Goal: Book appointment/travel/reservation

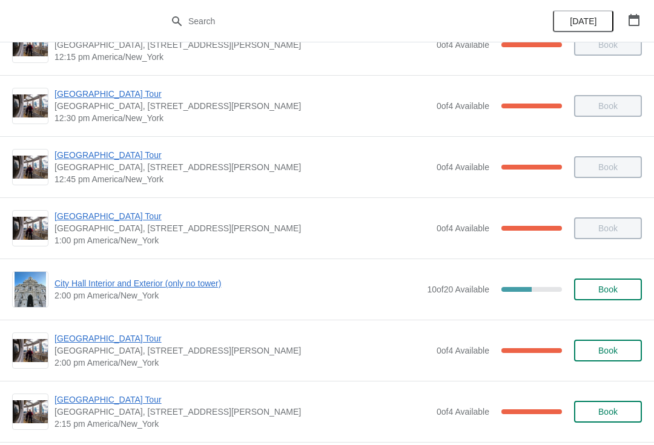
scroll to position [712, 0]
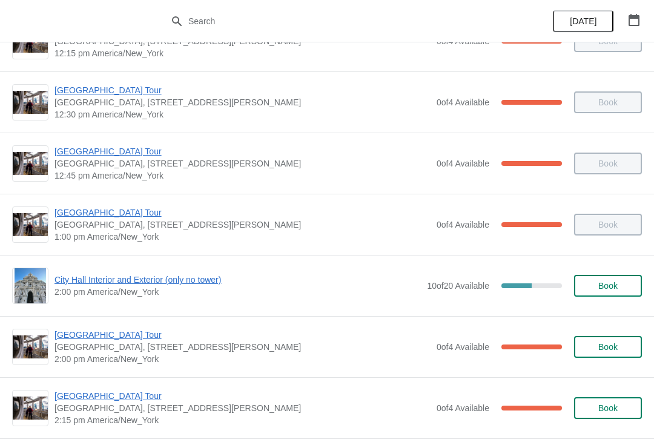
click at [140, 338] on span "[GEOGRAPHIC_DATA] Tour" at bounding box center [242, 335] width 376 height 12
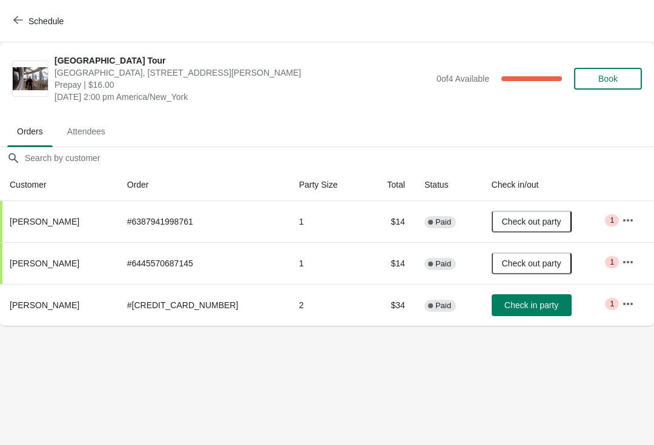
click at [27, 17] on span "Schedule" at bounding box center [40, 20] width 48 height 11
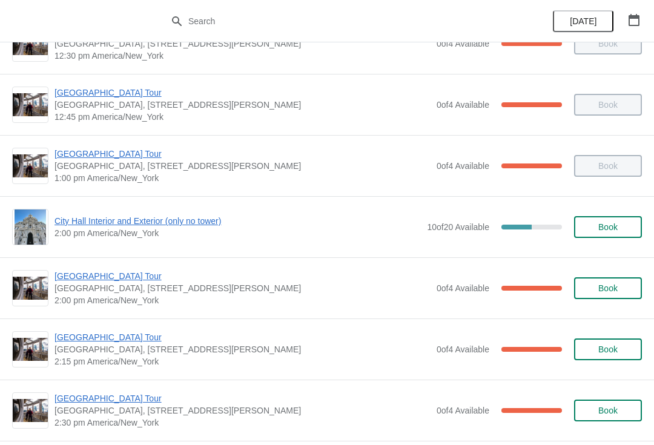
scroll to position [772, 0]
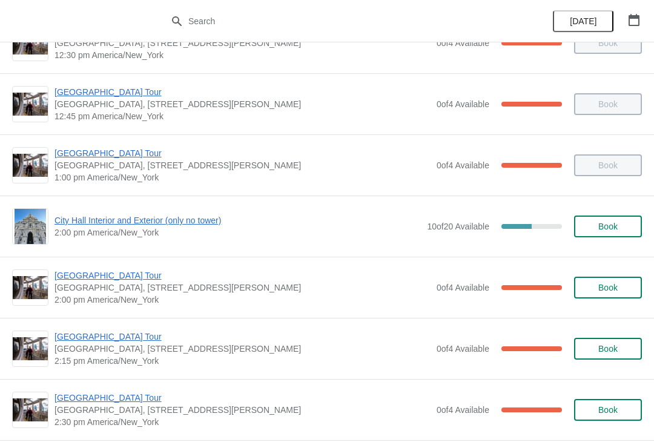
click at [191, 221] on span "City Hall Interior and Exterior (only no tower)" at bounding box center [237, 220] width 366 height 12
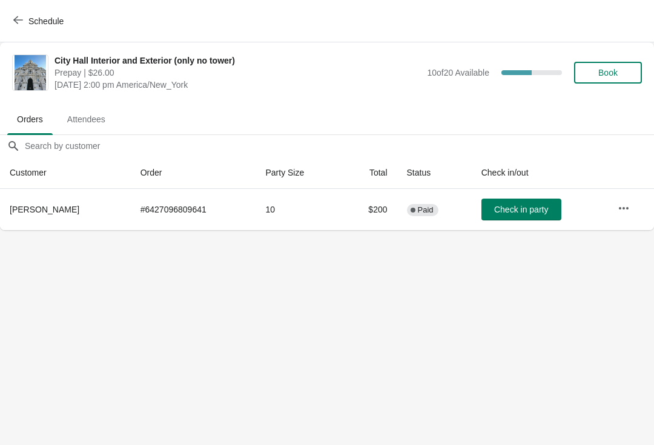
click at [532, 210] on span "Check in party" at bounding box center [521, 210] width 54 height 10
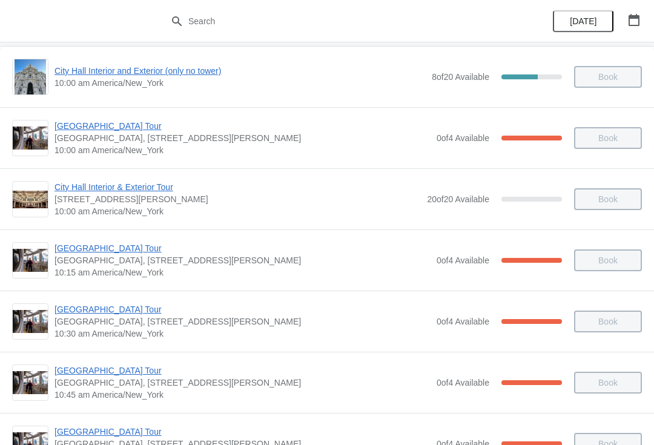
scroll to position [68, 0]
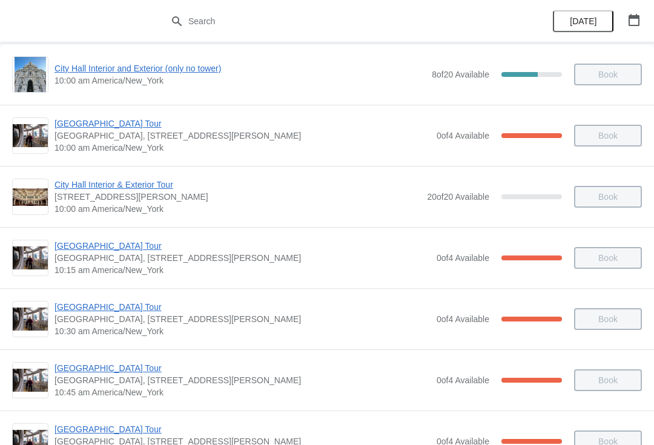
click at [196, 329] on span "10:30 am America/New_York" at bounding box center [242, 331] width 376 height 12
click at [105, 312] on span "[GEOGRAPHIC_DATA] Tour" at bounding box center [242, 307] width 376 height 12
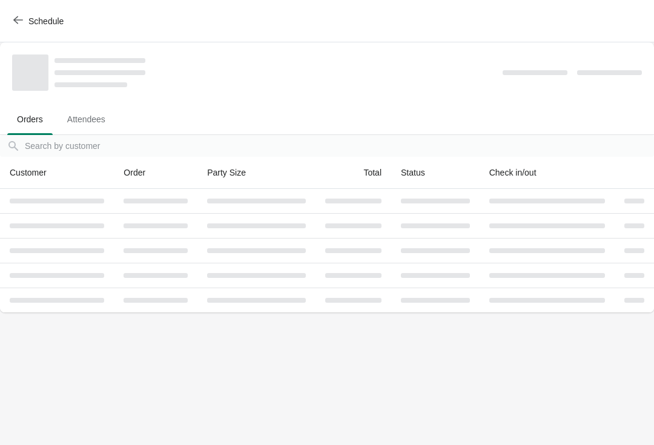
scroll to position [0, 0]
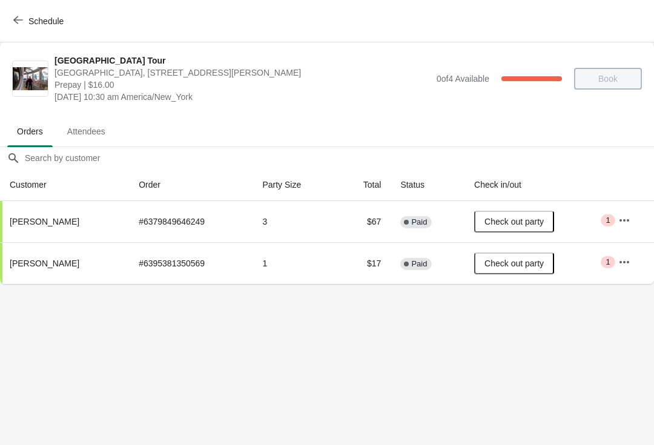
click at [21, 18] on icon "button" at bounding box center [18, 20] width 10 height 10
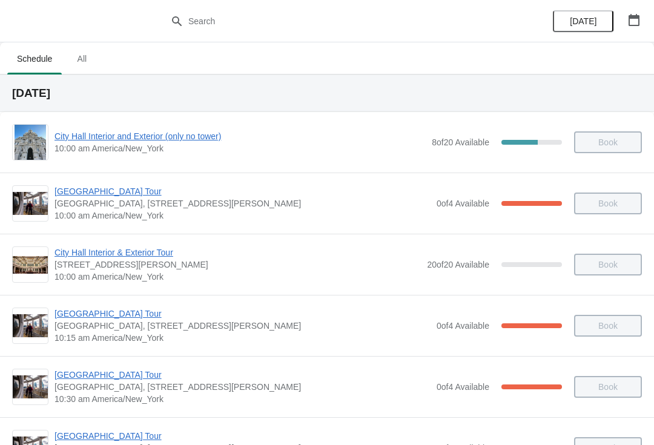
click at [644, 13] on button "button" at bounding box center [634, 20] width 22 height 22
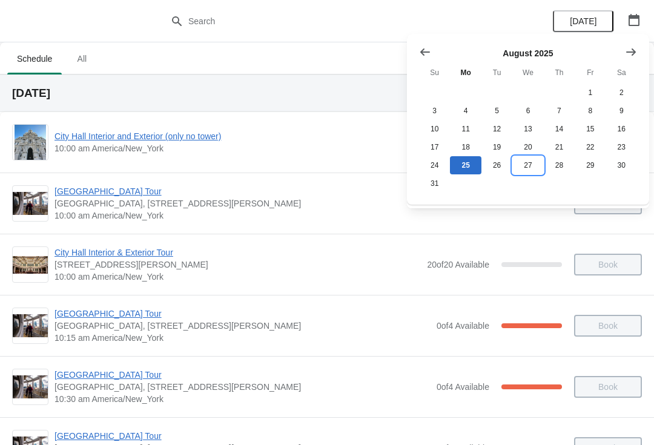
click at [534, 162] on button "27" at bounding box center [527, 165] width 31 height 18
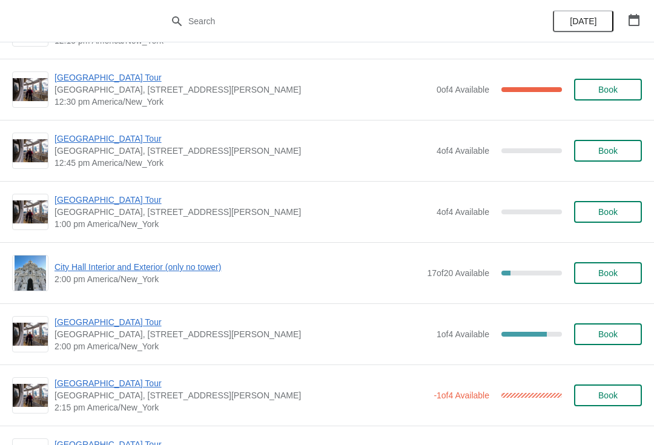
scroll to position [727, 0]
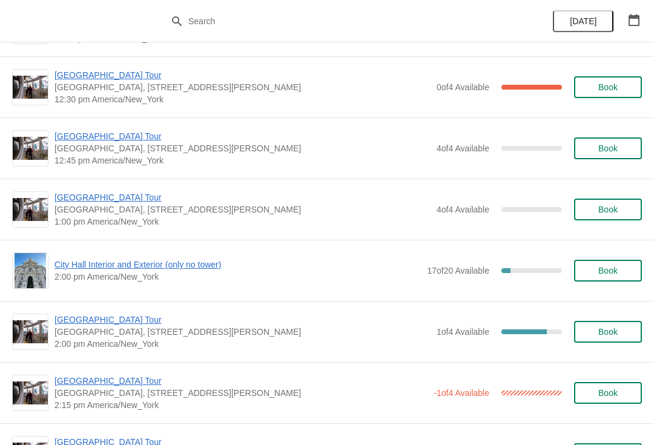
click at [132, 325] on span "[GEOGRAPHIC_DATA] Tour" at bounding box center [242, 319] width 376 height 12
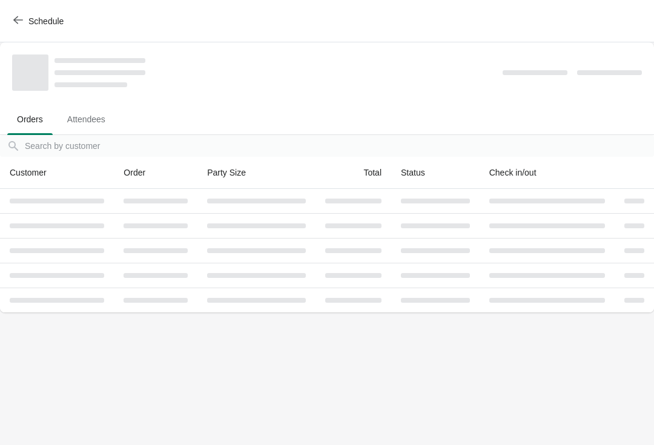
scroll to position [0, 0]
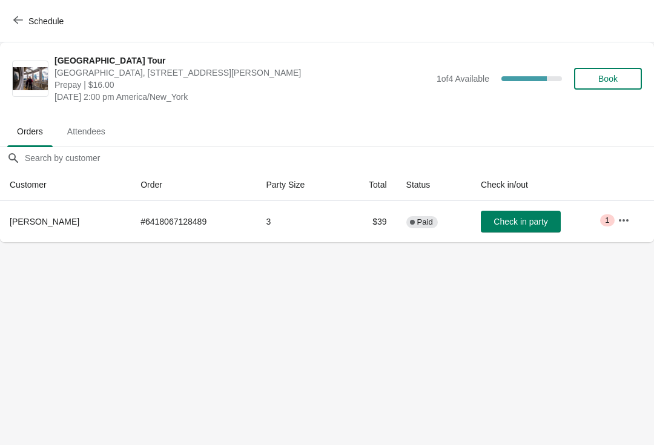
click at [24, 30] on button "Schedule" at bounding box center [39, 21] width 67 height 22
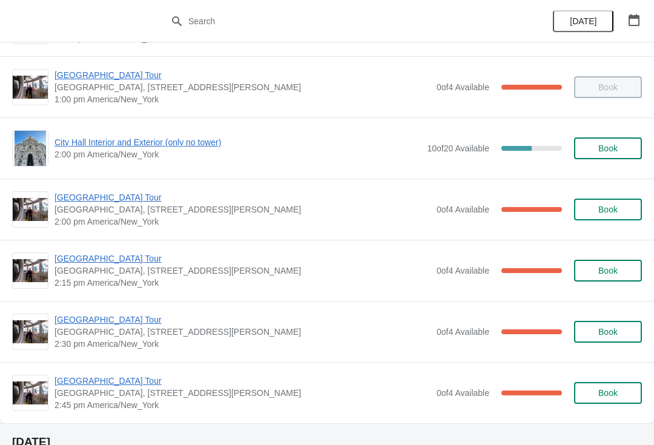
scroll to position [844, 0]
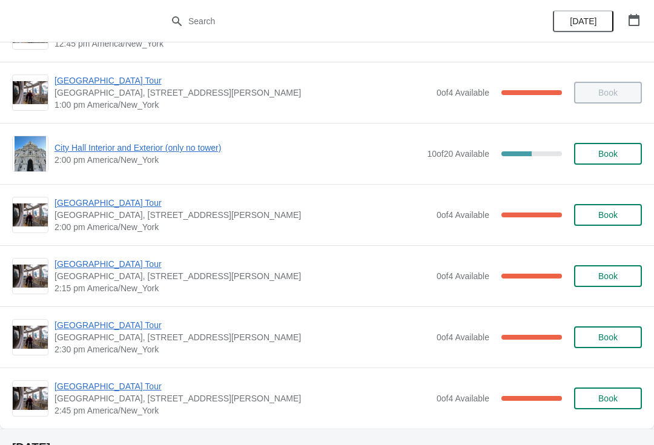
click at [111, 188] on div "City Hall Tower Tour City Hall Visitor Center, 1400 John F Kennedy Boulevard Su…" at bounding box center [327, 214] width 654 height 61
click at [109, 198] on span "[GEOGRAPHIC_DATA] Tour" at bounding box center [242, 203] width 376 height 12
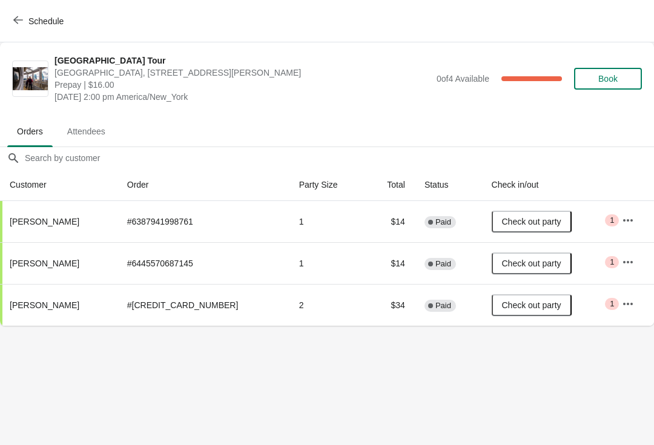
click at [11, 19] on button "Schedule" at bounding box center [39, 21] width 67 height 22
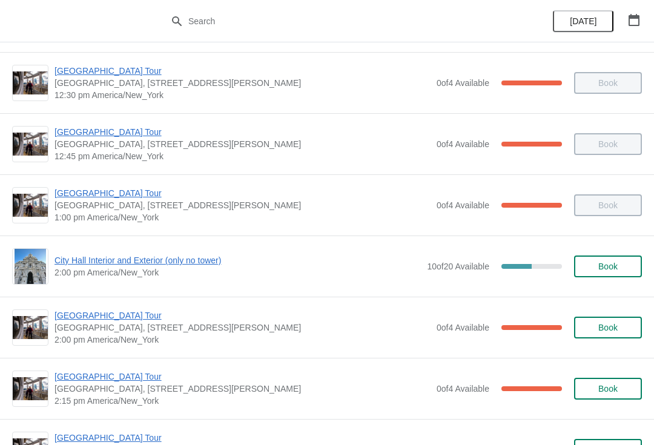
scroll to position [733, 0]
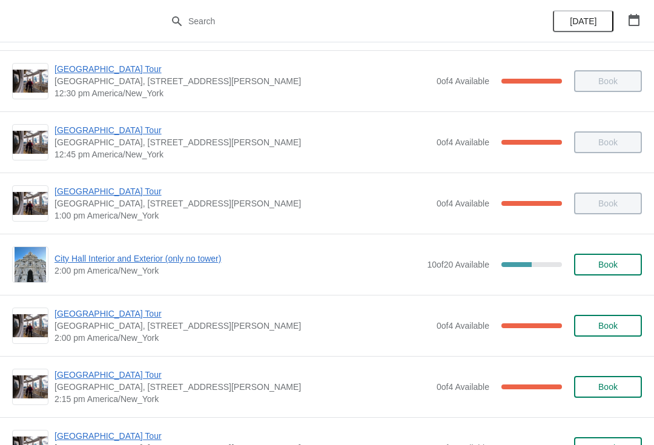
click at [110, 310] on span "[GEOGRAPHIC_DATA] Tour" at bounding box center [242, 313] width 376 height 12
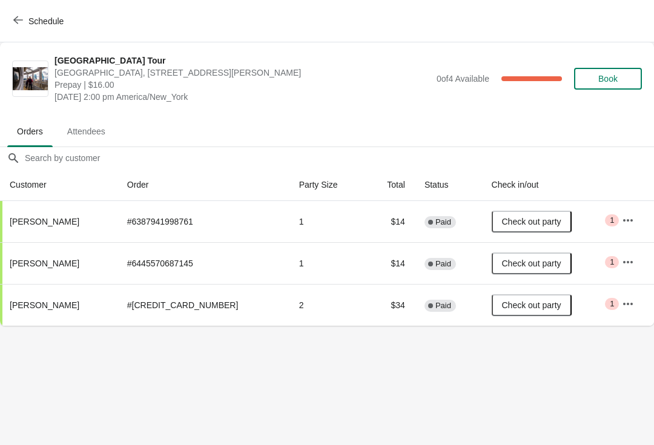
scroll to position [0, 0]
click at [629, 434] on body "Schedule City Hall Tower Tour City Hall Visitor Center, 1400 John F Kennedy Bou…" at bounding box center [327, 222] width 654 height 445
click at [20, 28] on button "Schedule" at bounding box center [39, 21] width 67 height 22
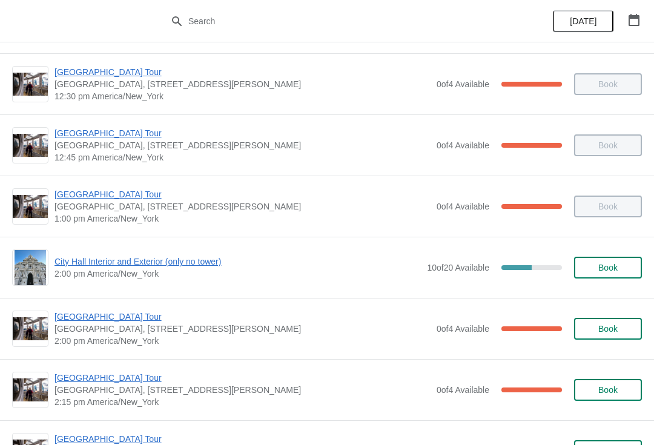
scroll to position [735, 0]
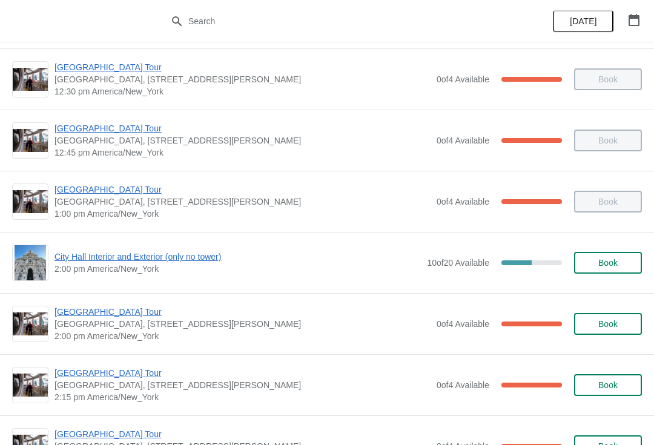
click at [131, 315] on span "[GEOGRAPHIC_DATA] Tour" at bounding box center [242, 312] width 376 height 12
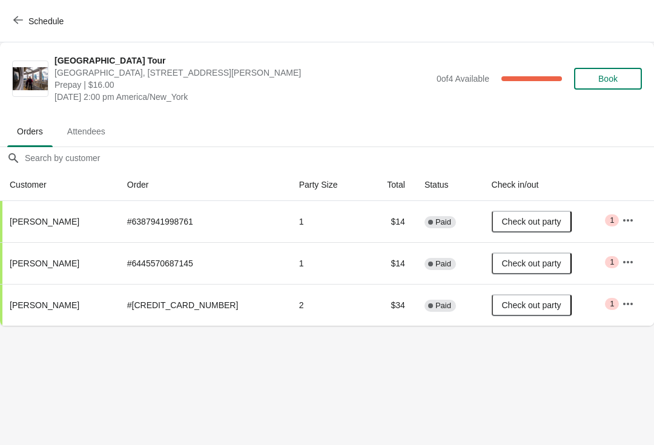
click at [20, 16] on icon "button" at bounding box center [18, 20] width 10 height 10
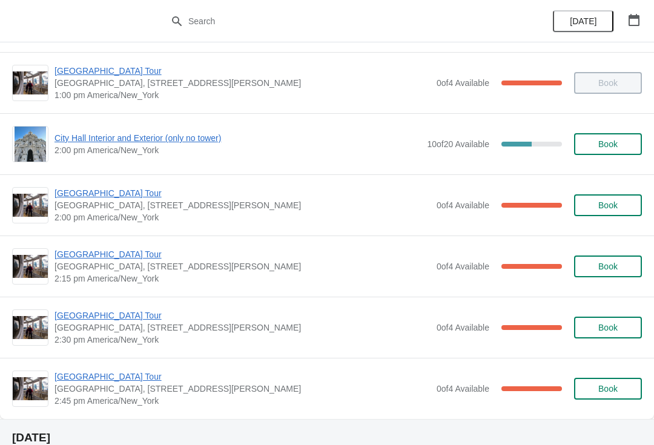
scroll to position [853, 0]
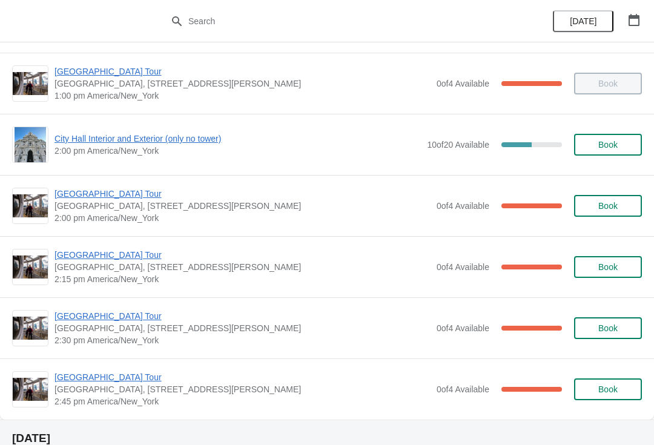
click at [145, 380] on span "[GEOGRAPHIC_DATA] Tour" at bounding box center [242, 377] width 376 height 12
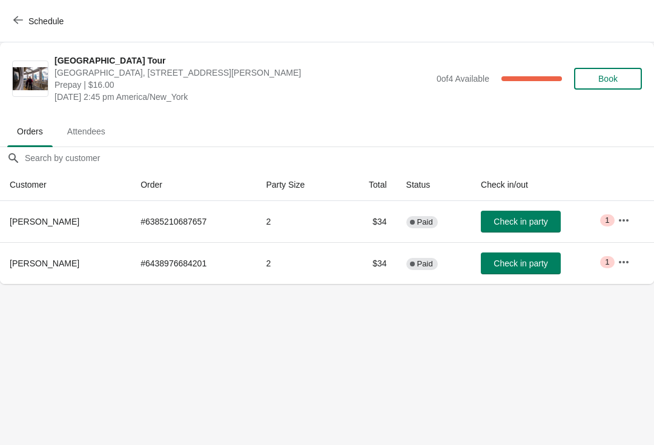
click at [25, 1] on div "Schedule" at bounding box center [327, 21] width 654 height 42
click at [27, 21] on span "Schedule" at bounding box center [40, 20] width 48 height 11
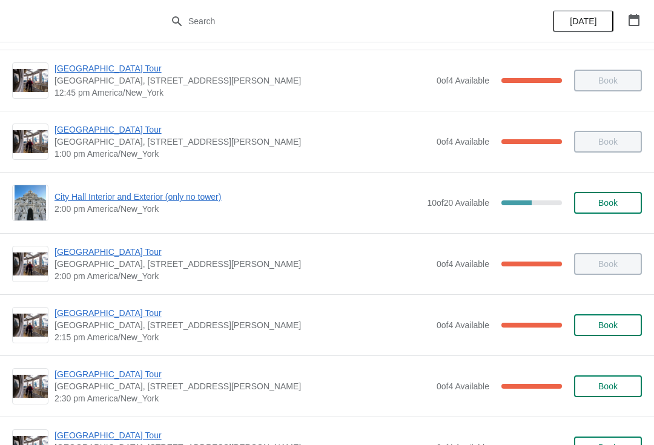
scroll to position [796, 0]
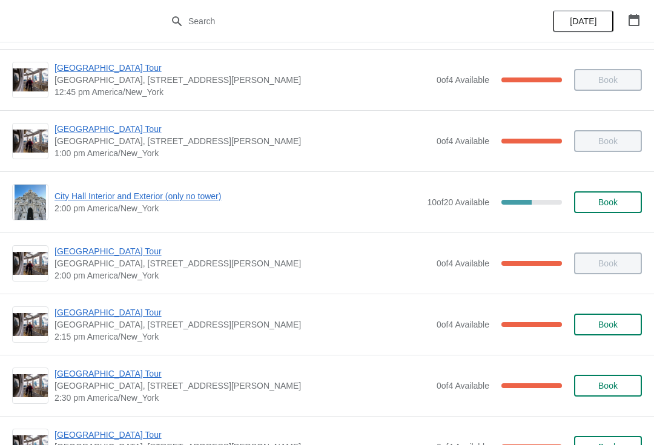
click at [134, 255] on span "[GEOGRAPHIC_DATA] Tour" at bounding box center [242, 251] width 376 height 12
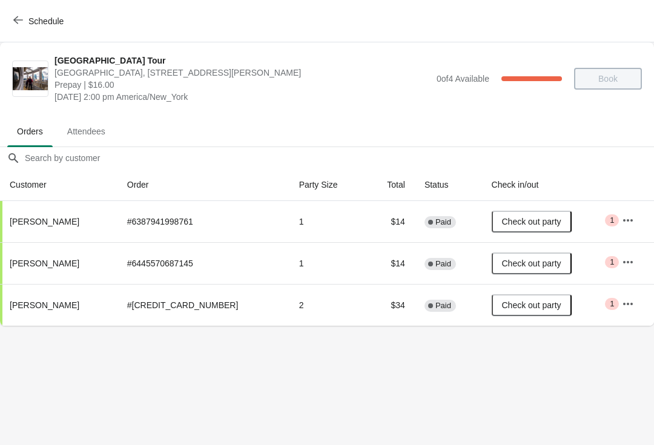
click at [29, 12] on button "Schedule" at bounding box center [39, 21] width 67 height 22
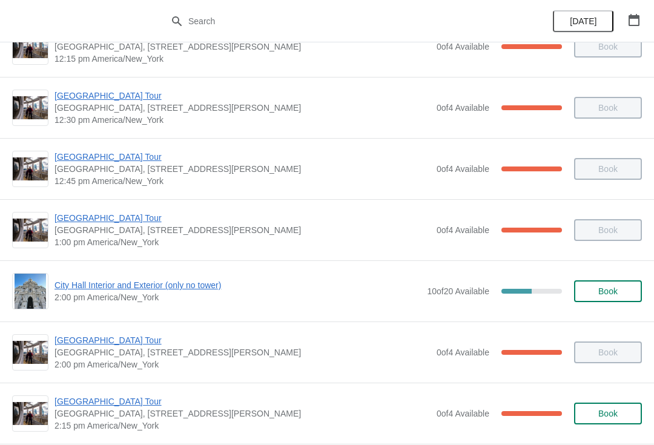
scroll to position [707, 0]
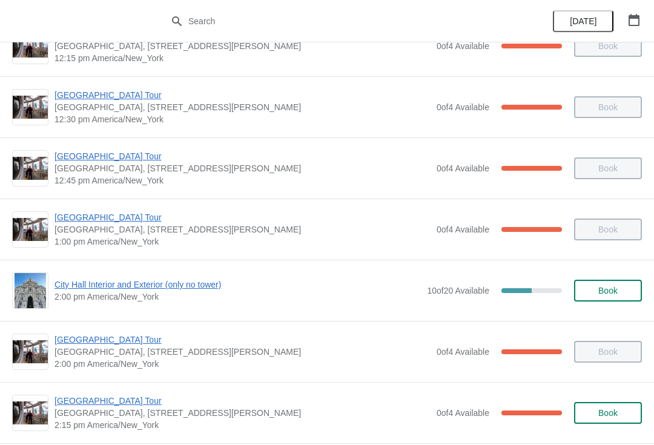
click at [129, 338] on span "[GEOGRAPHIC_DATA] Tour" at bounding box center [242, 339] width 376 height 12
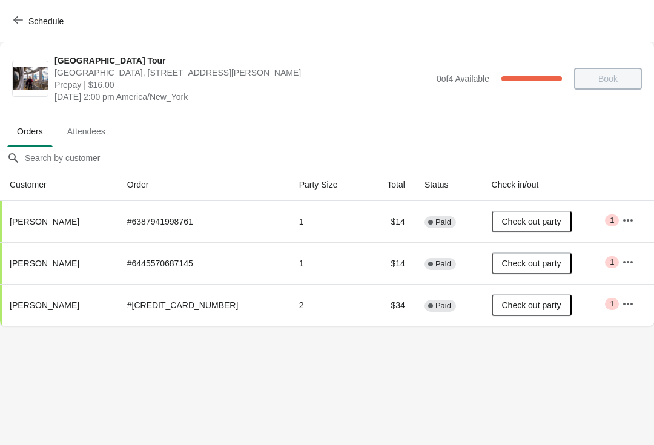
click at [19, 12] on button "Schedule" at bounding box center [39, 21] width 67 height 22
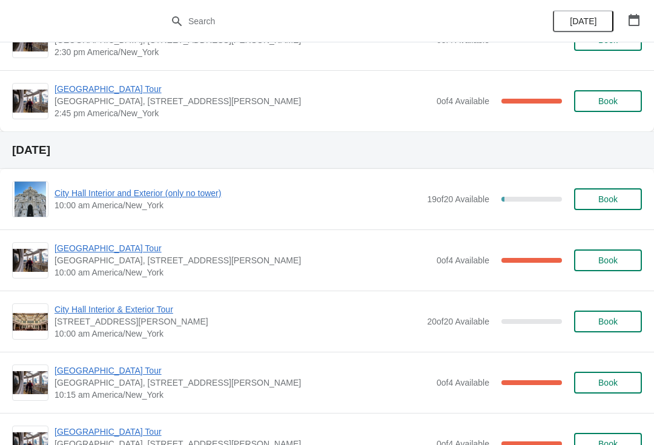
scroll to position [1137, 0]
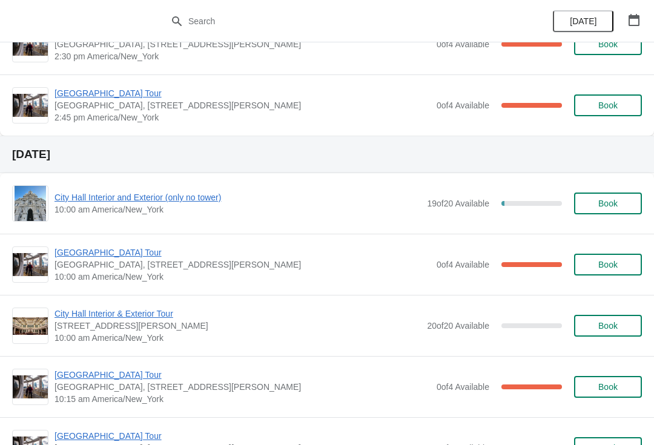
click at [643, 14] on button "button" at bounding box center [634, 20] width 22 height 22
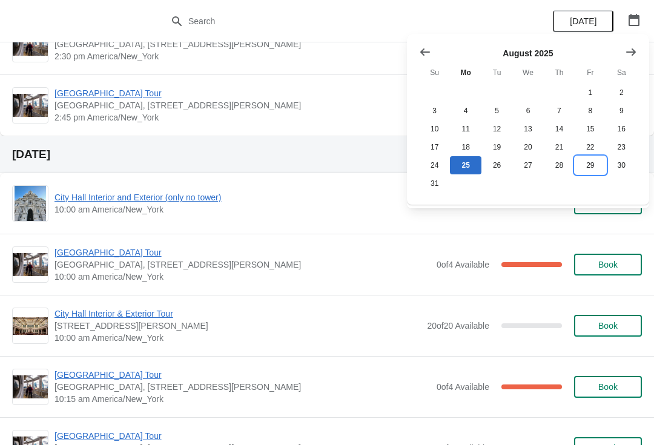
click at [591, 173] on button "29" at bounding box center [589, 165] width 31 height 18
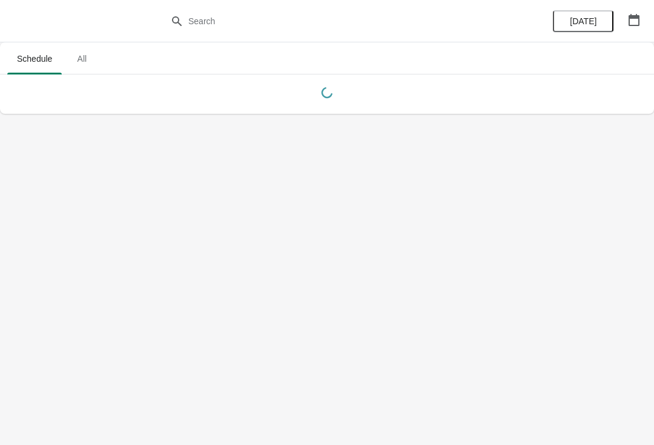
scroll to position [0, 0]
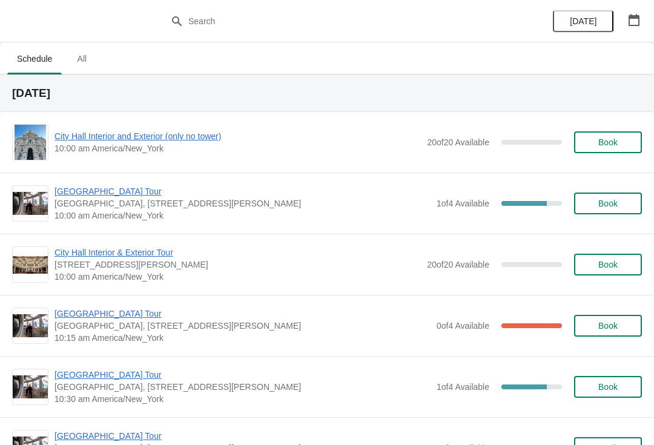
click at [505, 260] on div "20 of 20 Available 0 %" at bounding box center [494, 265] width 135 height 22
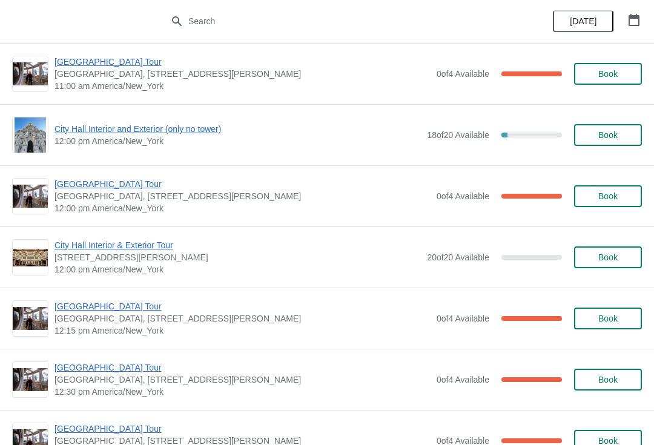
scroll to position [501, 0]
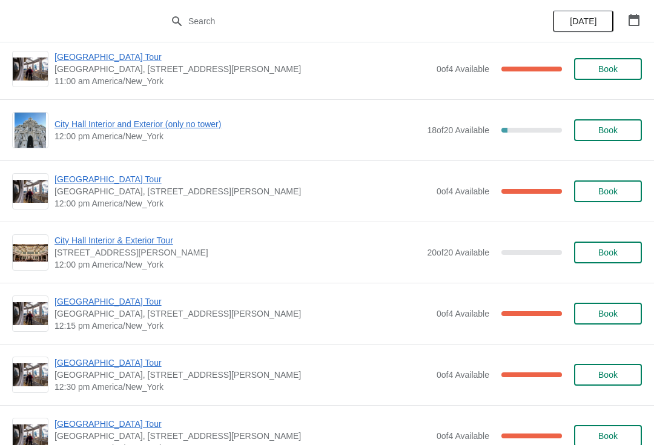
click at [132, 364] on span "[GEOGRAPHIC_DATA] Tour" at bounding box center [242, 362] width 376 height 12
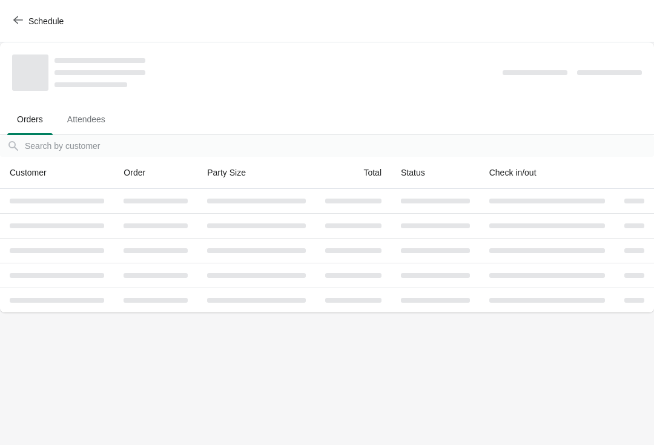
scroll to position [0, 0]
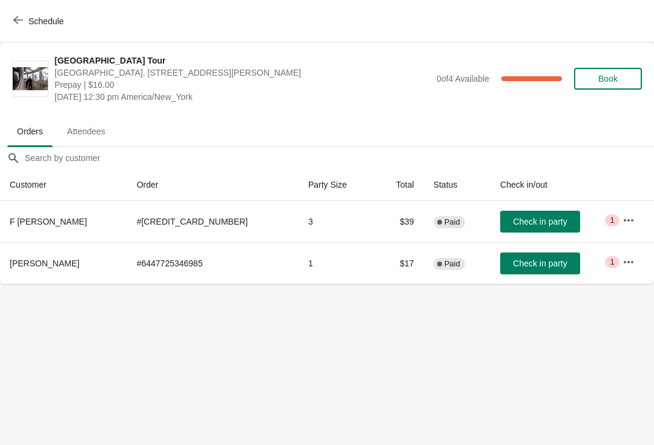
click at [548, 213] on button "Check in party" at bounding box center [540, 222] width 80 height 22
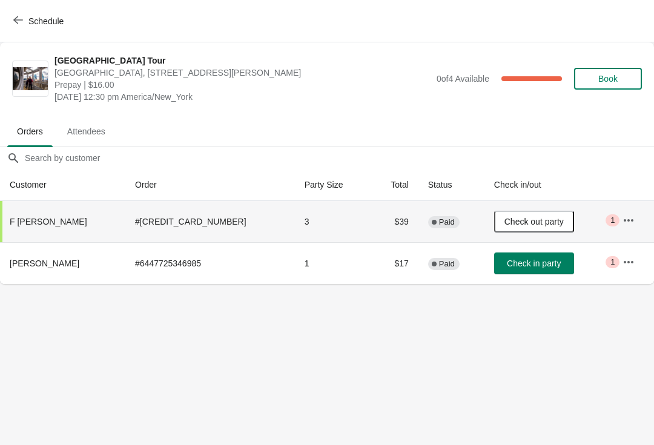
click at [530, 212] on button "Check out party" at bounding box center [534, 222] width 80 height 22
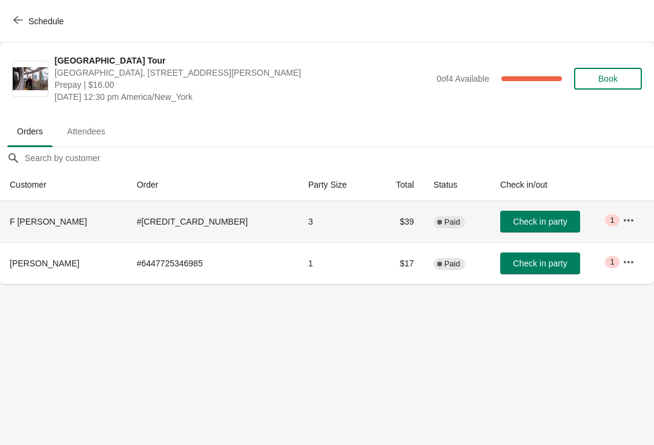
click at [626, 215] on icon "button" at bounding box center [628, 220] width 12 height 12
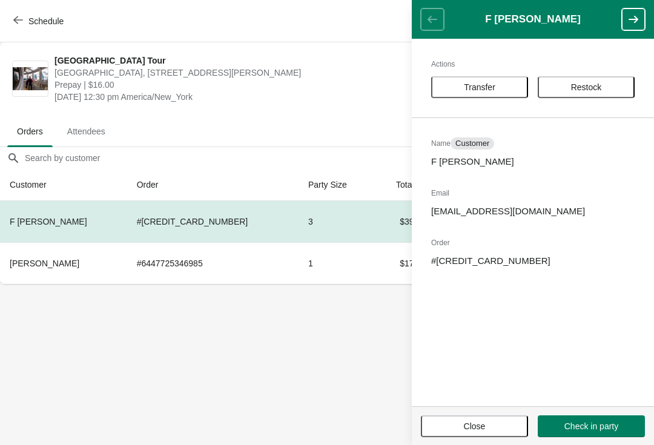
click at [502, 79] on button "Transfer" at bounding box center [479, 87] width 97 height 22
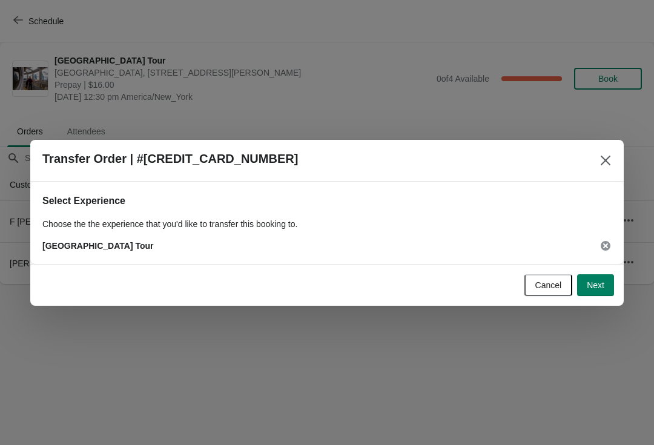
click at [624, 303] on div at bounding box center [327, 222] width 654 height 445
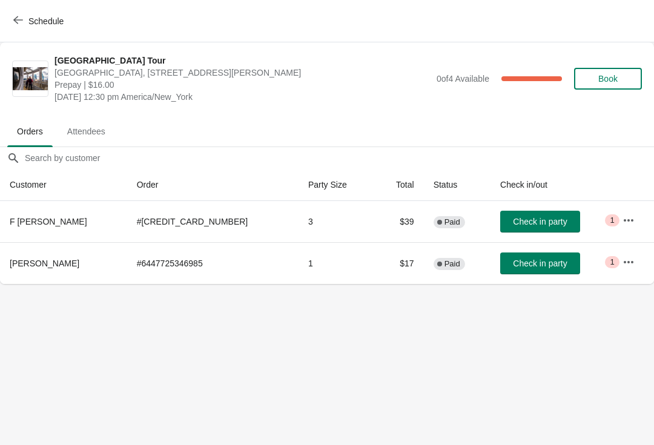
click at [630, 210] on button "button" at bounding box center [628, 220] width 22 height 22
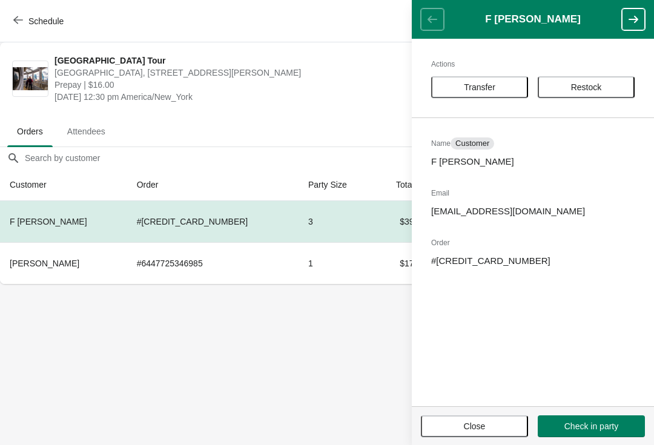
click at [503, 79] on button "Transfer" at bounding box center [479, 87] width 97 height 22
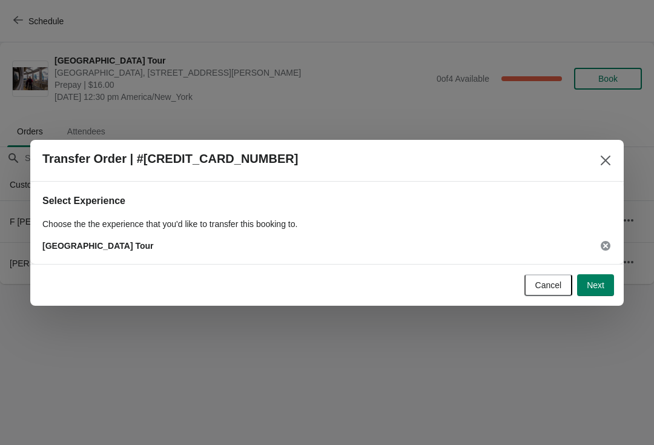
click at [603, 283] on span "Next" at bounding box center [595, 285] width 18 height 10
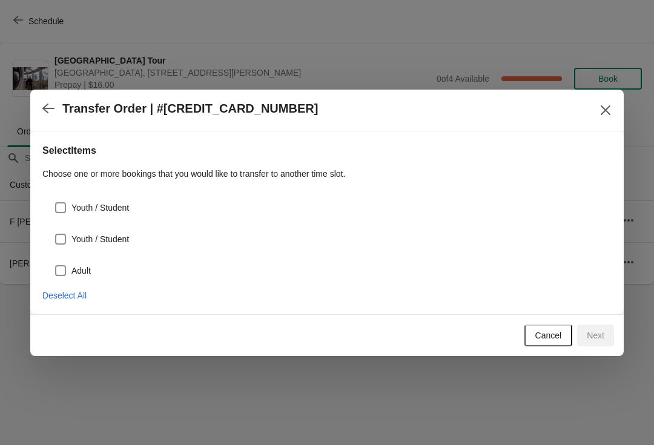
click at [62, 267] on span at bounding box center [60, 270] width 11 height 11
click at [56, 266] on input "Adult" at bounding box center [55, 265] width 1 height 1
checkbox input "true"
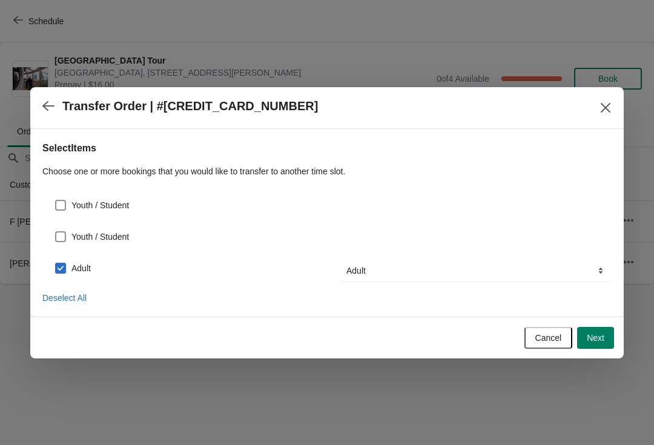
click at [91, 211] on span "Youth / Student" at bounding box center [99, 205] width 57 height 12
click at [56, 200] on input "Youth / Student" at bounding box center [55, 200] width 1 height 1
checkbox input "true"
select select "Youth / Student"
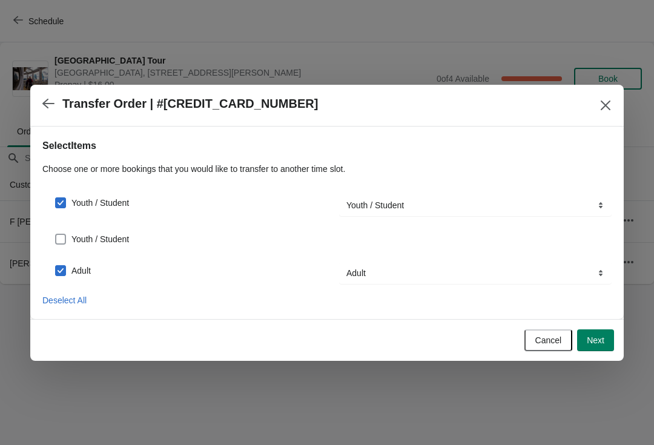
click at [85, 247] on label "Youth / Student" at bounding box center [91, 239] width 74 height 17
click at [56, 234] on input "Youth / Student" at bounding box center [55, 234] width 1 height 1
checkbox input "true"
select select "Youth / Student"
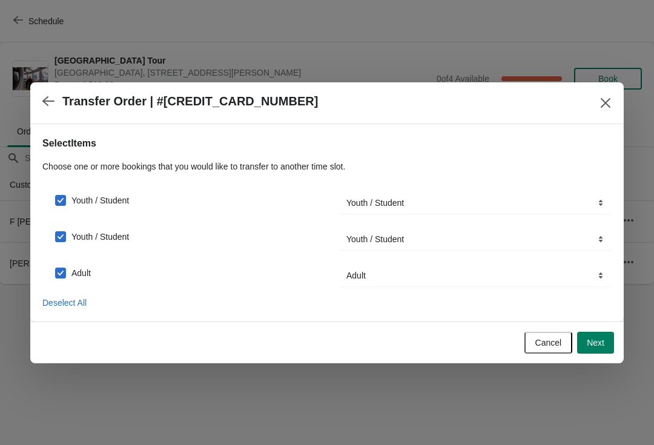
click at [64, 231] on span at bounding box center [60, 236] width 11 height 11
click at [56, 231] on input "Youth / Student" at bounding box center [55, 231] width 1 height 1
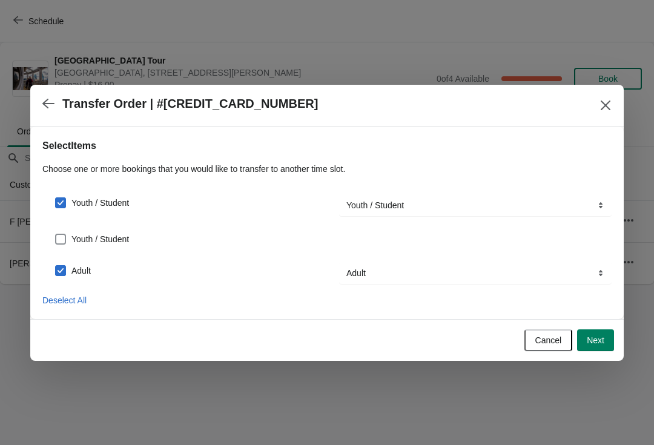
click at [65, 225] on div "Youth / Student" at bounding box center [326, 234] width 569 height 27
click at [58, 235] on span at bounding box center [60, 239] width 11 height 11
click at [56, 234] on input "Youth / Student" at bounding box center [55, 234] width 1 height 1
checkbox input "true"
select select "Youth / Student"
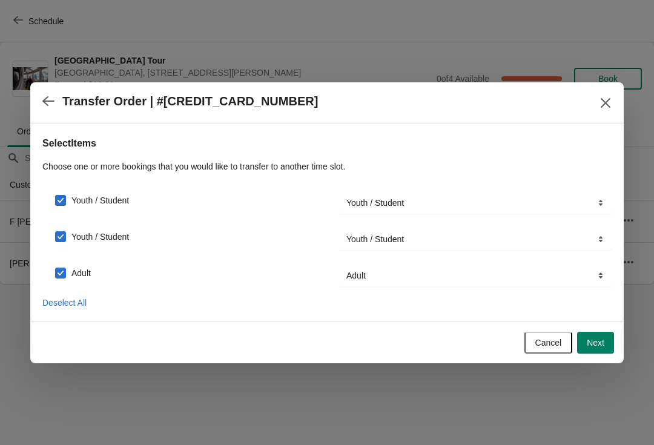
click at [608, 352] on button "Next" at bounding box center [595, 343] width 37 height 22
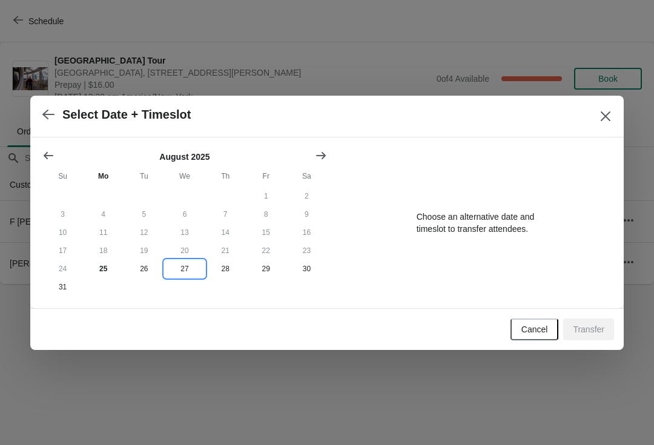
click at [194, 266] on button "27" at bounding box center [184, 269] width 41 height 18
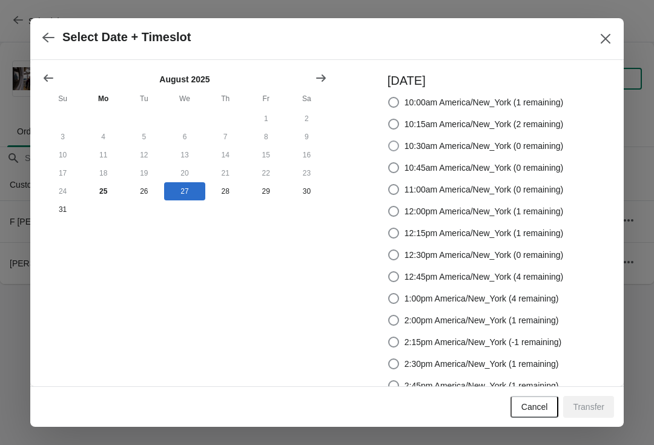
click at [487, 142] on span "10:30am America/New_York (0 remaining)" at bounding box center [483, 146] width 159 height 12
click at [388, 141] on input "10:30am America/New_York (0 remaining)" at bounding box center [388, 140] width 1 height 1
radio input "true"
click at [586, 411] on span "Transfer" at bounding box center [587, 407] width 31 height 10
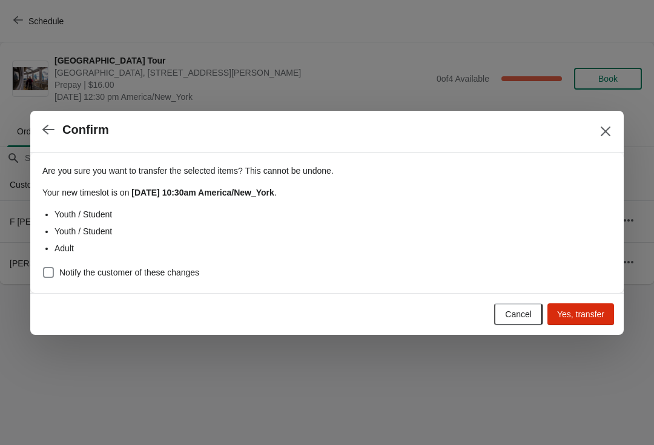
click at [587, 309] on span "Yes, transfer" at bounding box center [580, 314] width 47 height 10
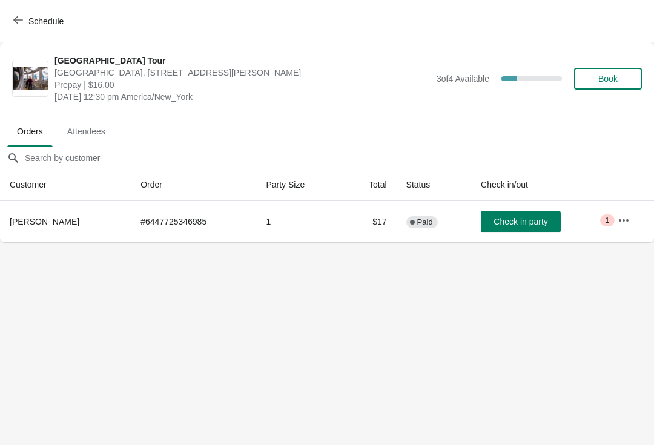
click at [34, 15] on button "Schedule" at bounding box center [39, 21] width 67 height 22
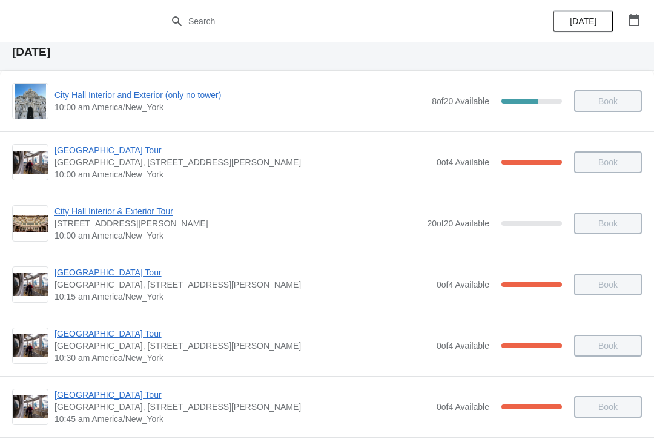
scroll to position [39, 0]
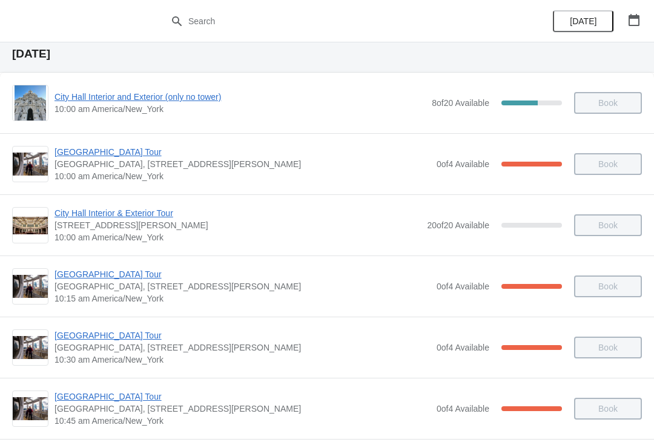
click at [641, 13] on button "button" at bounding box center [634, 20] width 22 height 22
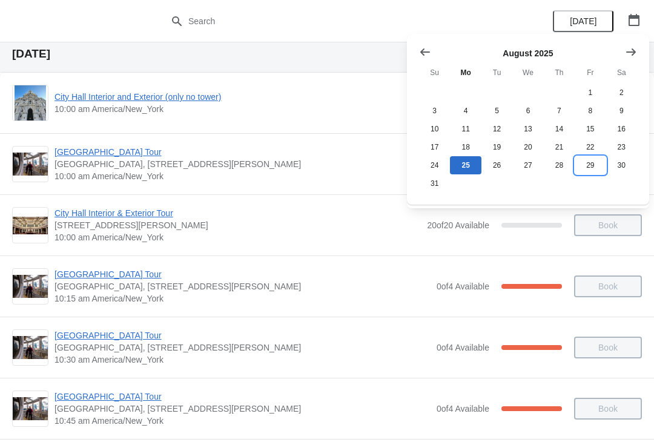
click at [596, 162] on button "29" at bounding box center [589, 165] width 31 height 18
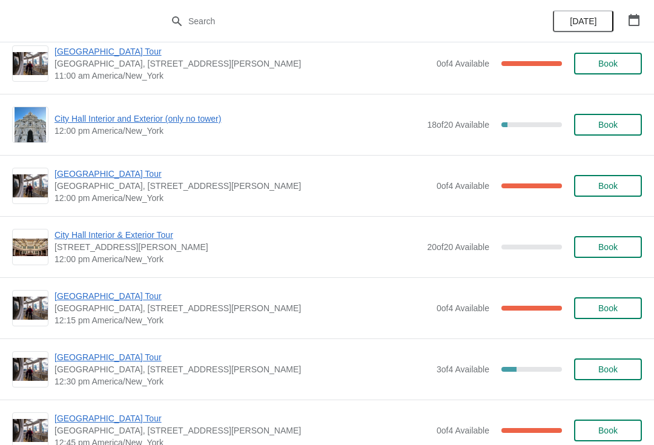
scroll to position [513, 0]
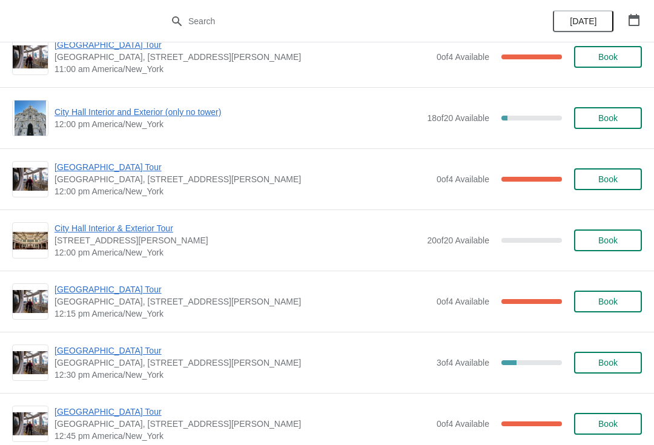
click at [108, 348] on span "[GEOGRAPHIC_DATA] Tour" at bounding box center [242, 350] width 376 height 12
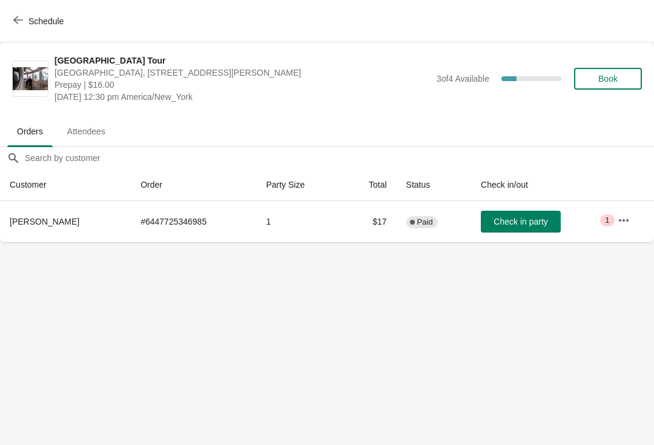
click at [20, 12] on button "Schedule" at bounding box center [39, 21] width 67 height 22
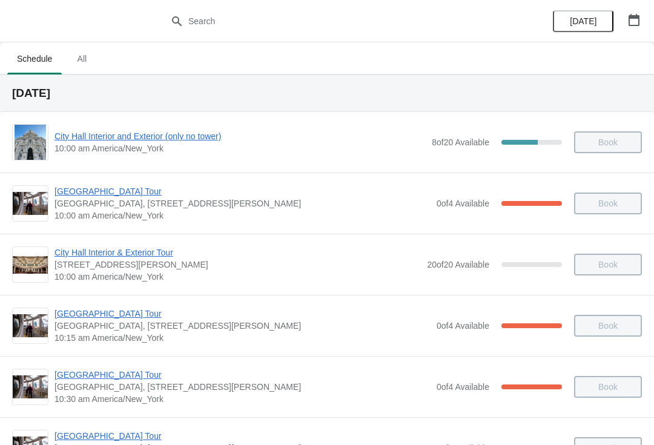
click at [641, 19] on button "button" at bounding box center [634, 20] width 22 height 22
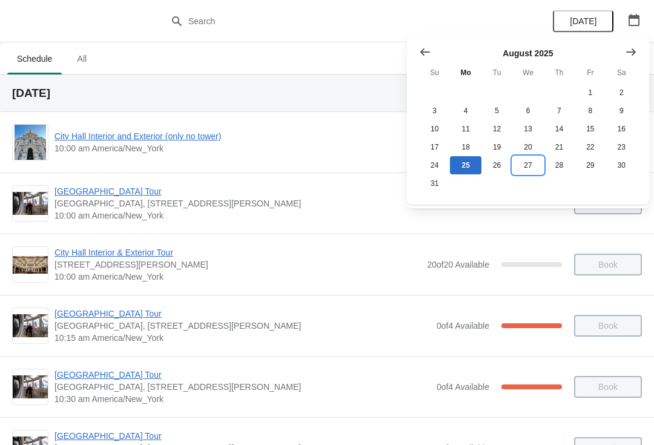
click at [526, 168] on button "27" at bounding box center [527, 165] width 31 height 18
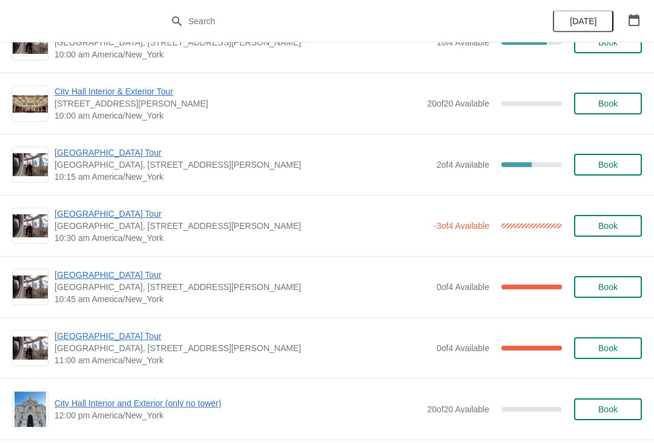
scroll to position [159, 0]
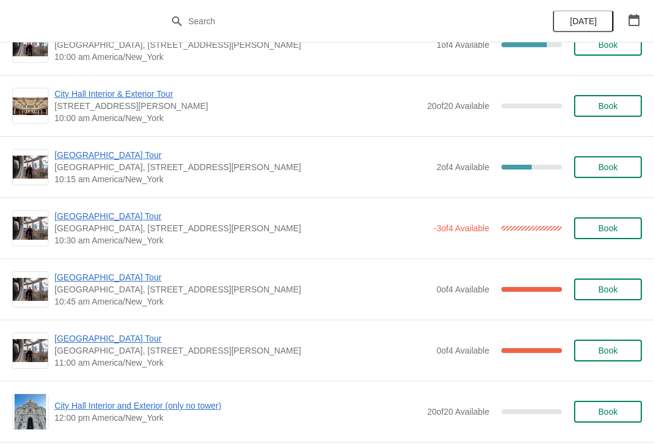
click at [110, 217] on span "[GEOGRAPHIC_DATA] Tour" at bounding box center [240, 216] width 373 height 12
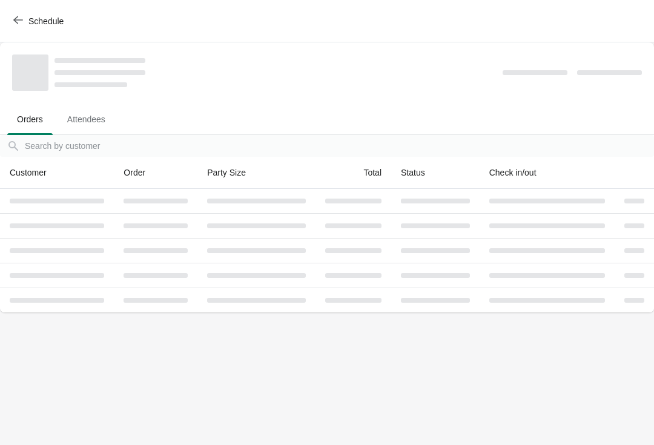
scroll to position [0, 0]
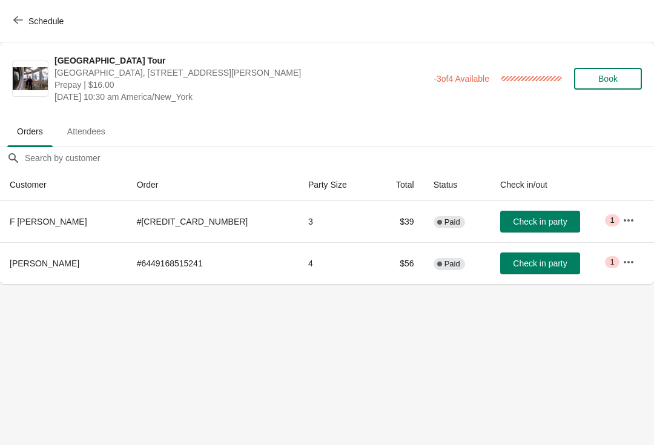
click at [631, 213] on button "button" at bounding box center [628, 220] width 22 height 22
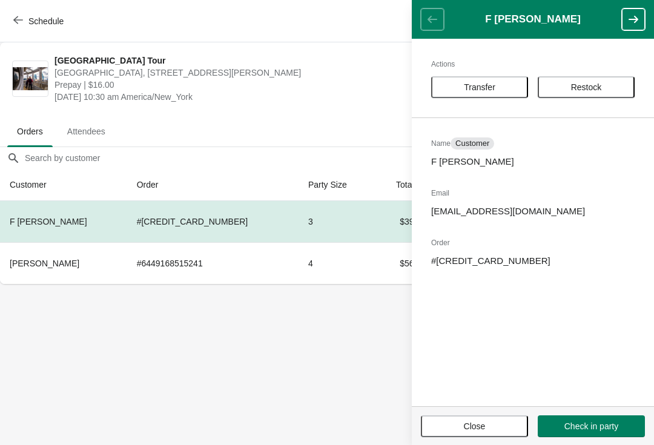
click at [23, 31] on button "Schedule" at bounding box center [39, 21] width 67 height 22
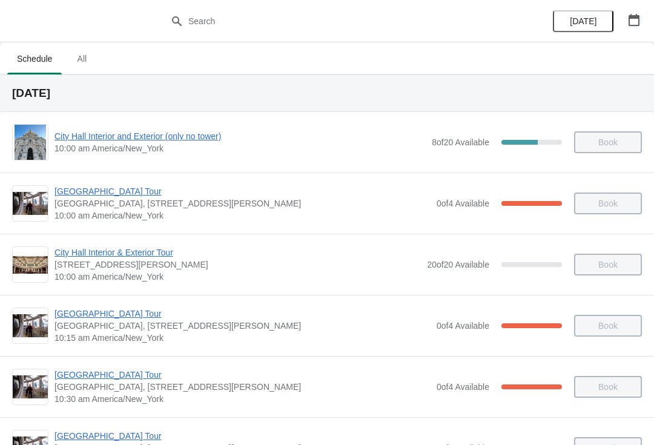
click at [634, 22] on icon "button" at bounding box center [634, 20] width 12 height 12
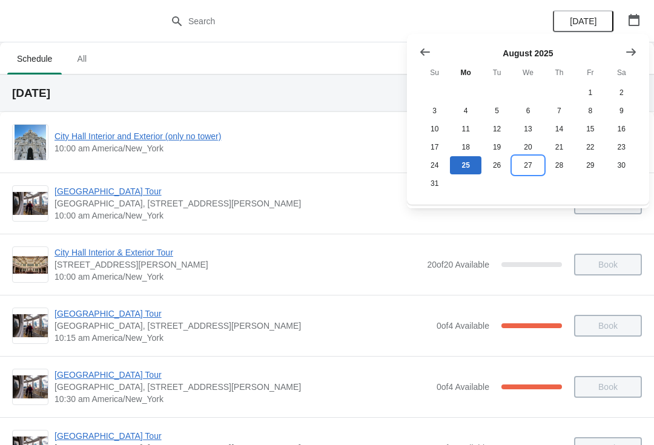
click at [536, 165] on button "27" at bounding box center [527, 165] width 31 height 18
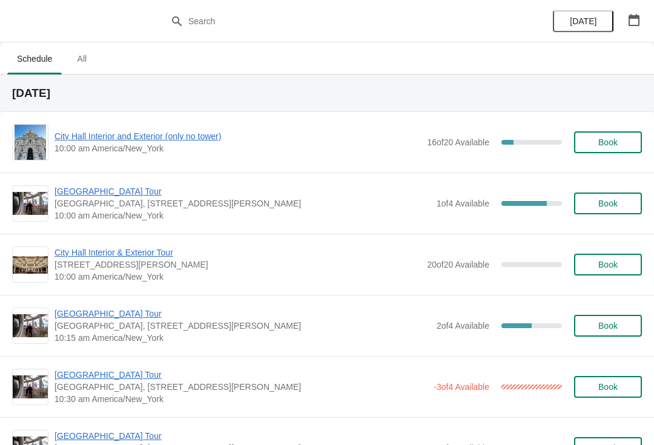
click at [134, 389] on span "[GEOGRAPHIC_DATA], [STREET_ADDRESS][PERSON_NAME]" at bounding box center [240, 387] width 373 height 12
click at [117, 378] on span "[GEOGRAPHIC_DATA] Tour" at bounding box center [240, 375] width 373 height 12
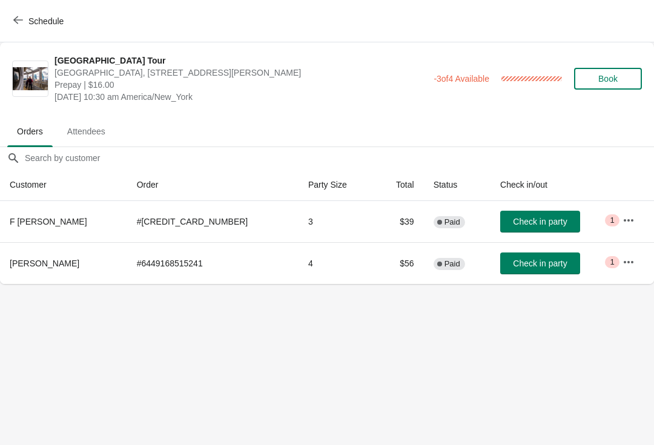
click at [624, 218] on icon "button" at bounding box center [628, 220] width 12 height 12
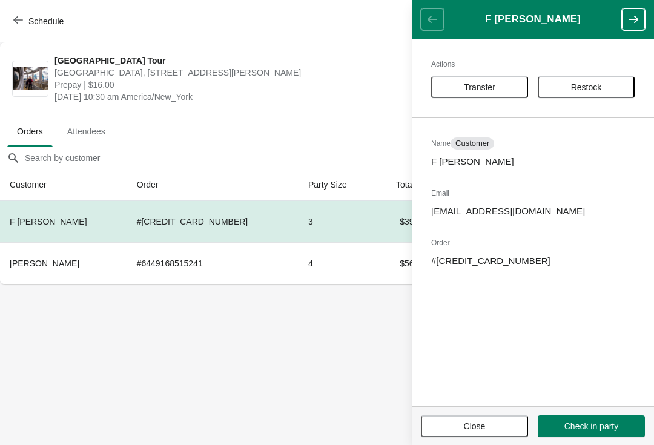
click at [496, 208] on p "nhossjk@gmail.com" at bounding box center [532, 211] width 203 height 12
click at [448, 246] on h2 "Order" at bounding box center [532, 243] width 203 height 12
click at [513, 223] on div "Actions Transfer Restock Name Customer F Hossain Email nhossjk@gmail.com Order …" at bounding box center [532, 222] width 242 height 367
